Goal: Find specific page/section: Find specific page/section

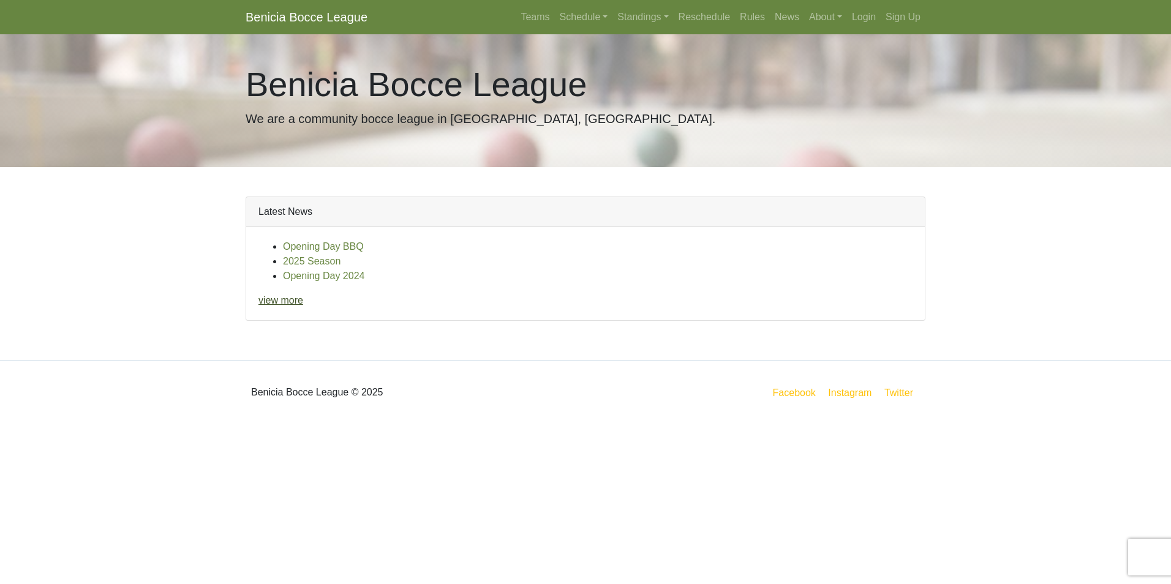
click at [290, 298] on link "view more" at bounding box center [280, 300] width 45 height 10
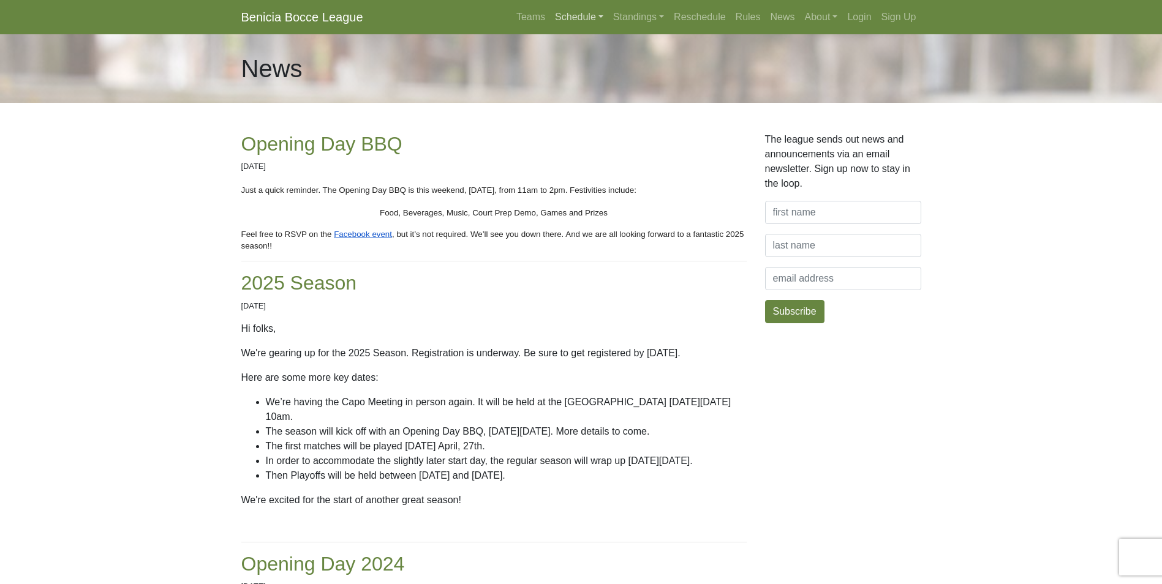
click at [576, 17] on link "Schedule" at bounding box center [579, 17] width 58 height 24
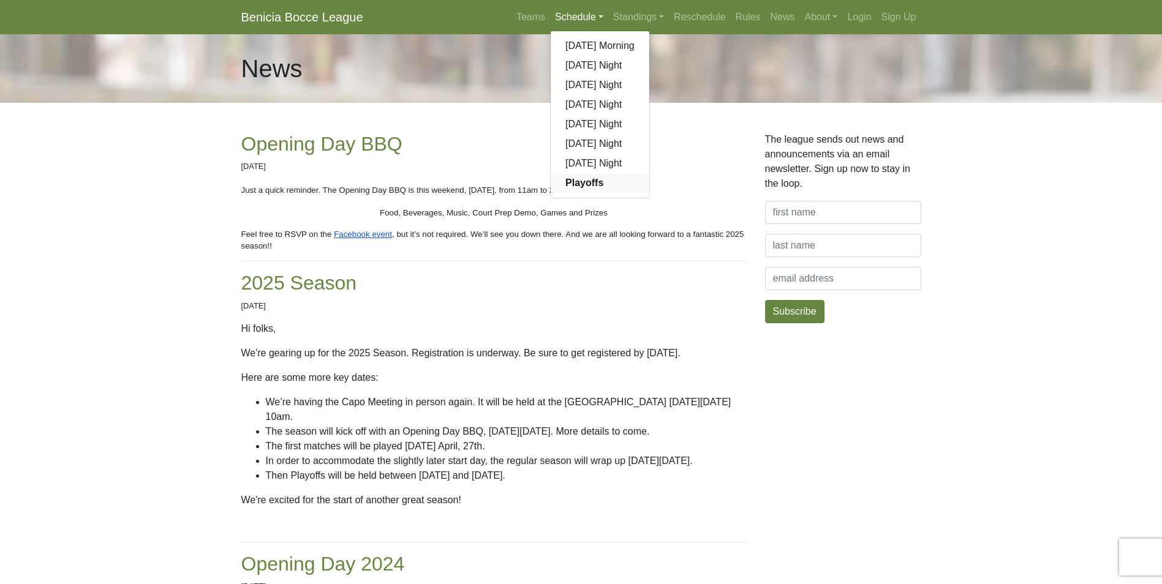
click at [579, 186] on strong "Playoffs" at bounding box center [584, 183] width 38 height 10
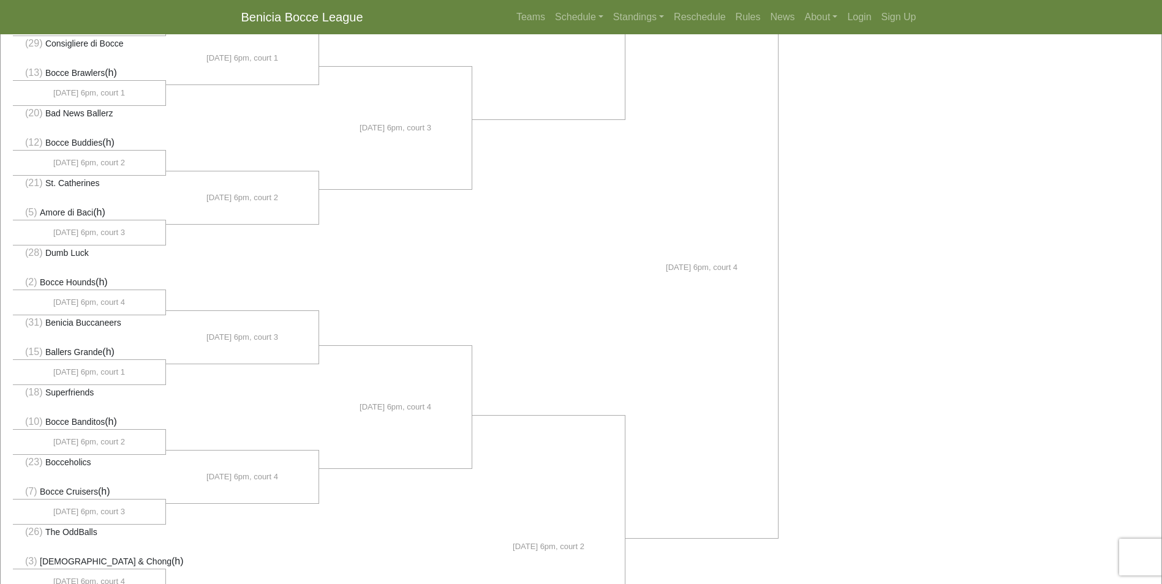
scroll to position [490, 0]
